Goal: Task Accomplishment & Management: Manage account settings

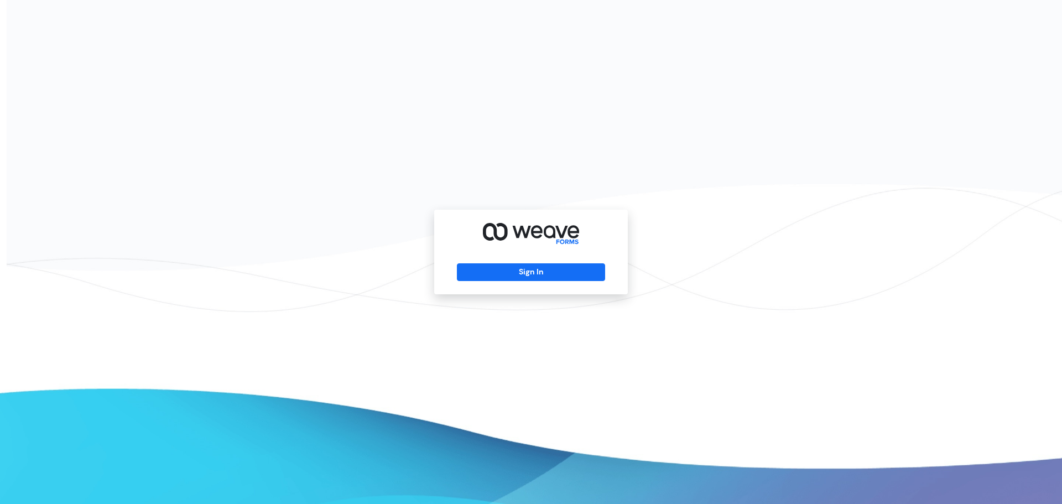
drag, startPoint x: 516, startPoint y: 257, endPoint x: 520, endPoint y: 262, distance: 5.9
click at [516, 257] on div "Sign In" at bounding box center [531, 252] width 194 height 85
click at [520, 262] on div "Sign In" at bounding box center [531, 252] width 194 height 85
click at [524, 268] on button "Sign In" at bounding box center [531, 272] width 148 height 18
